Goal: Information Seeking & Learning: Learn about a topic

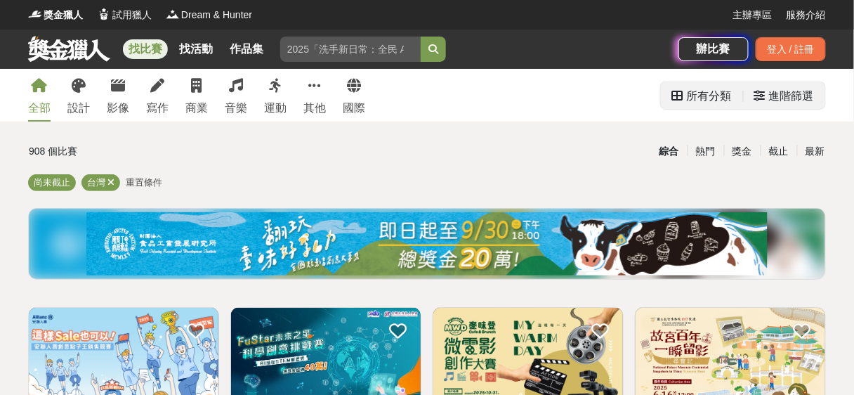
click at [726, 99] on div "所有分類" at bounding box center [709, 96] width 45 height 28
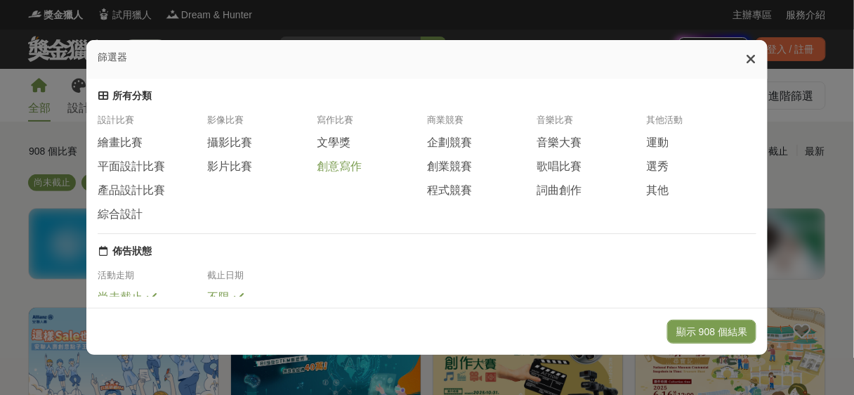
click at [339, 166] on span "創意寫作" at bounding box center [339, 166] width 45 height 15
click at [737, 332] on button "顯示 41 個結果" at bounding box center [715, 332] width 84 height 24
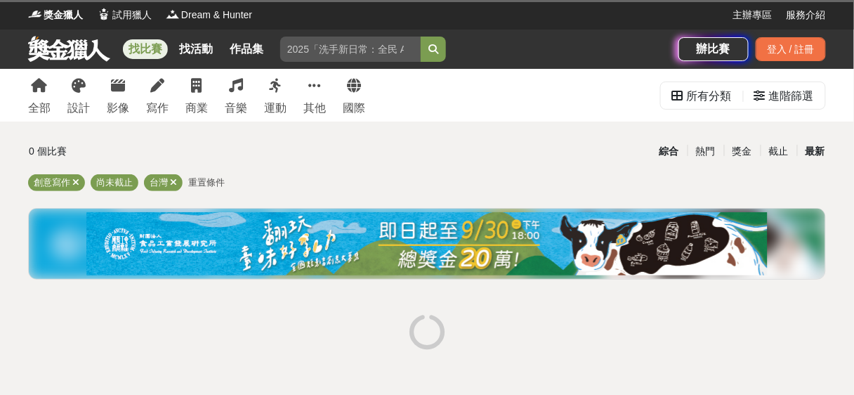
click at [820, 139] on div "最新" at bounding box center [815, 151] width 37 height 25
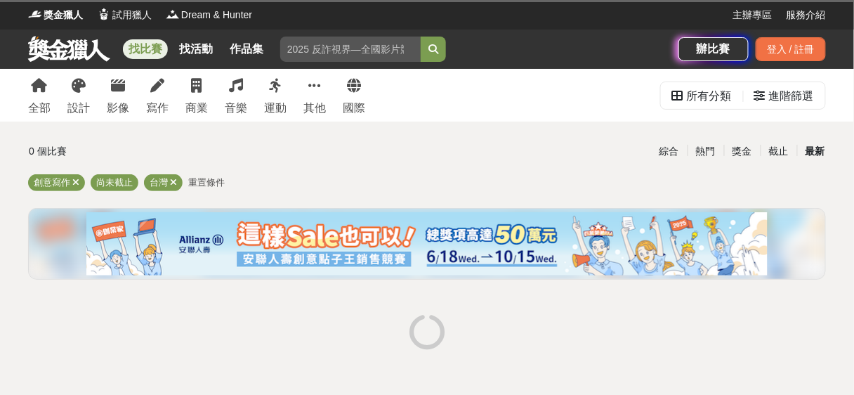
click at [820, 145] on div "最新" at bounding box center [815, 151] width 37 height 25
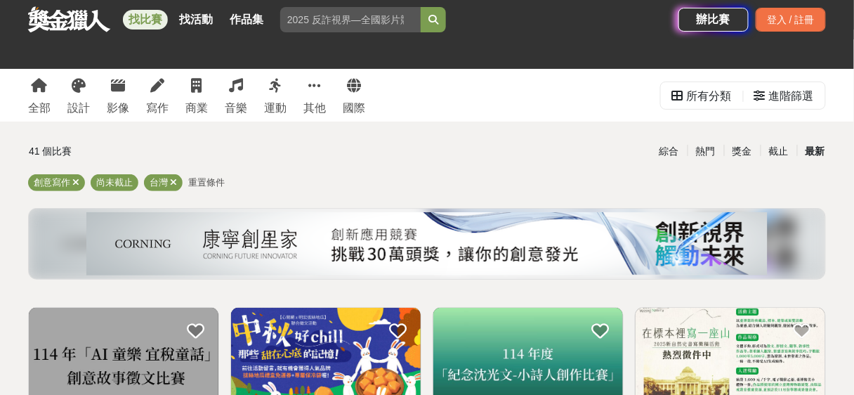
scroll to position [112, 0]
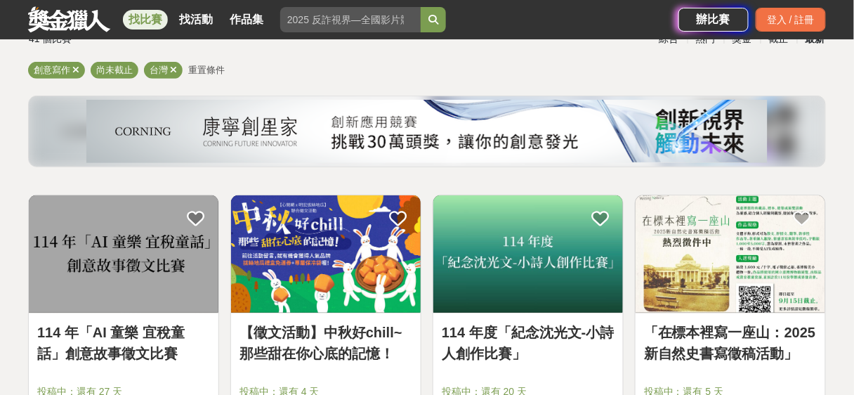
click at [137, 20] on link "找比賽" at bounding box center [145, 20] width 45 height 20
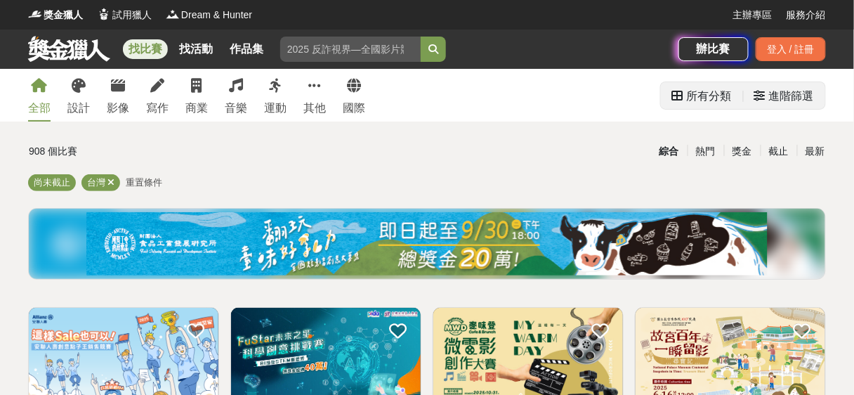
click at [704, 100] on div "所有分類" at bounding box center [709, 96] width 45 height 28
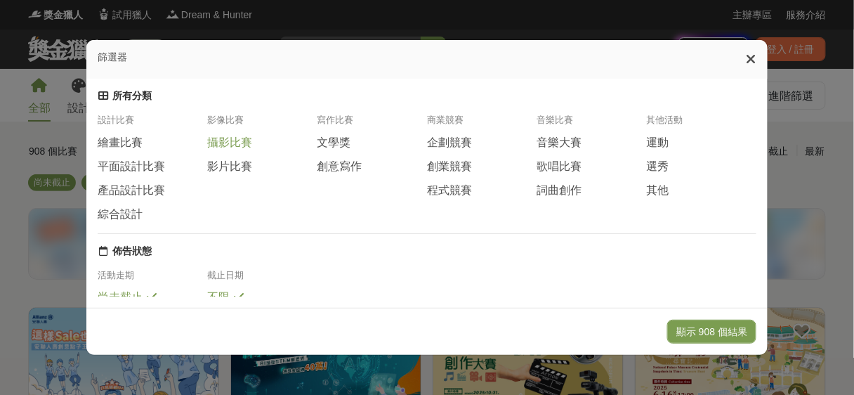
click at [239, 150] on span "攝影比賽" at bounding box center [229, 143] width 45 height 15
click at [723, 331] on button "顯示 47 個結果" at bounding box center [715, 332] width 84 height 24
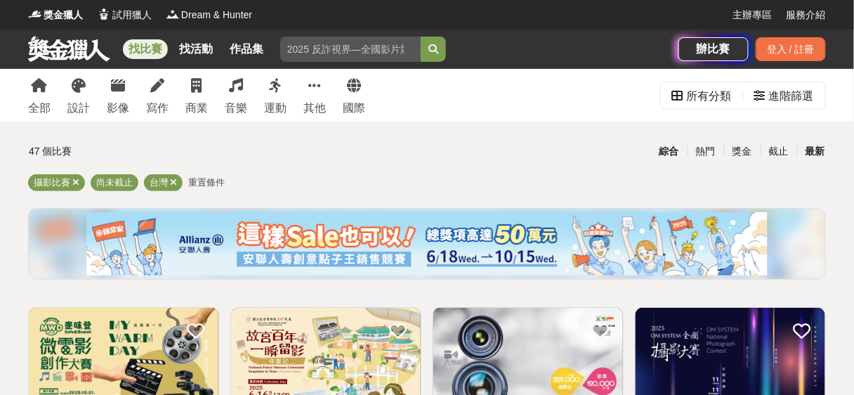
click at [820, 152] on div "最新" at bounding box center [815, 151] width 37 height 25
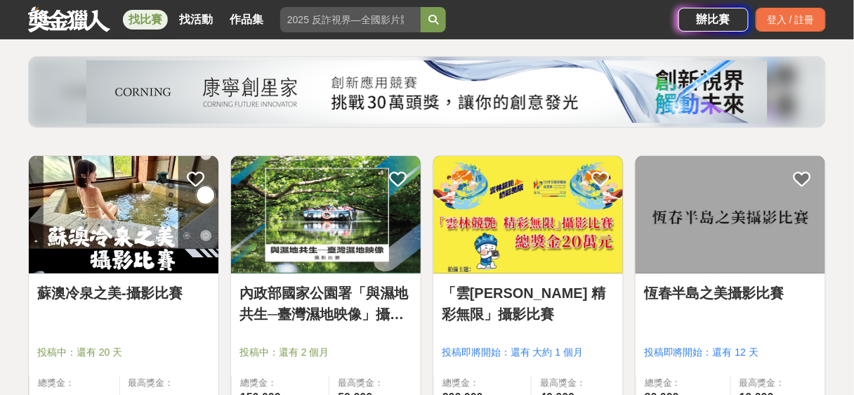
scroll to position [225, 0]
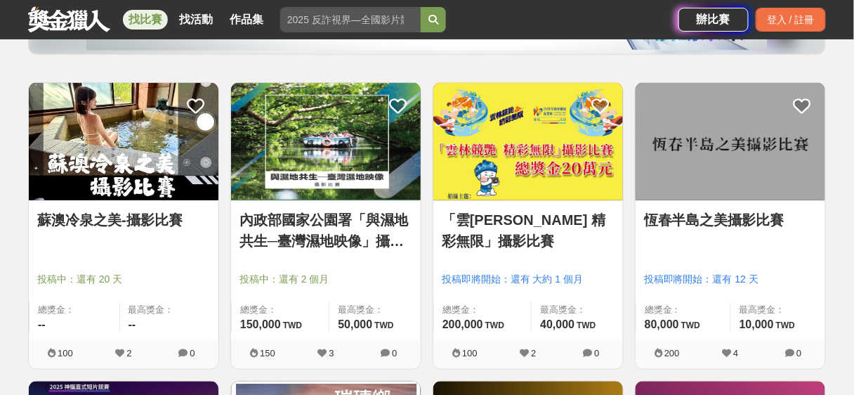
click at [363, 150] on img at bounding box center [326, 141] width 190 height 117
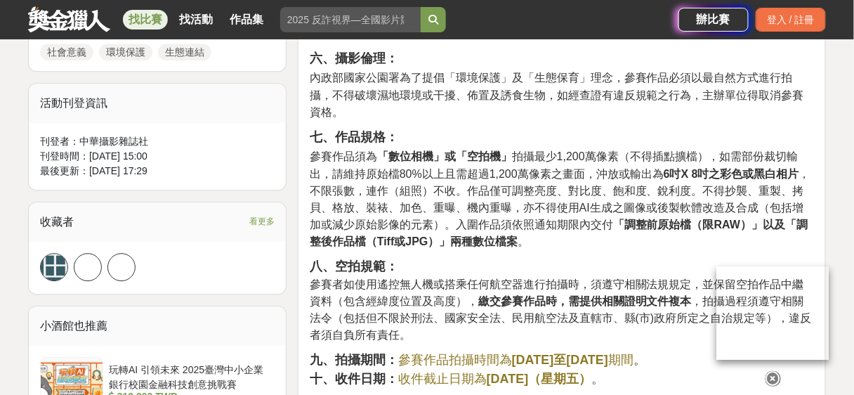
scroll to position [843, 0]
